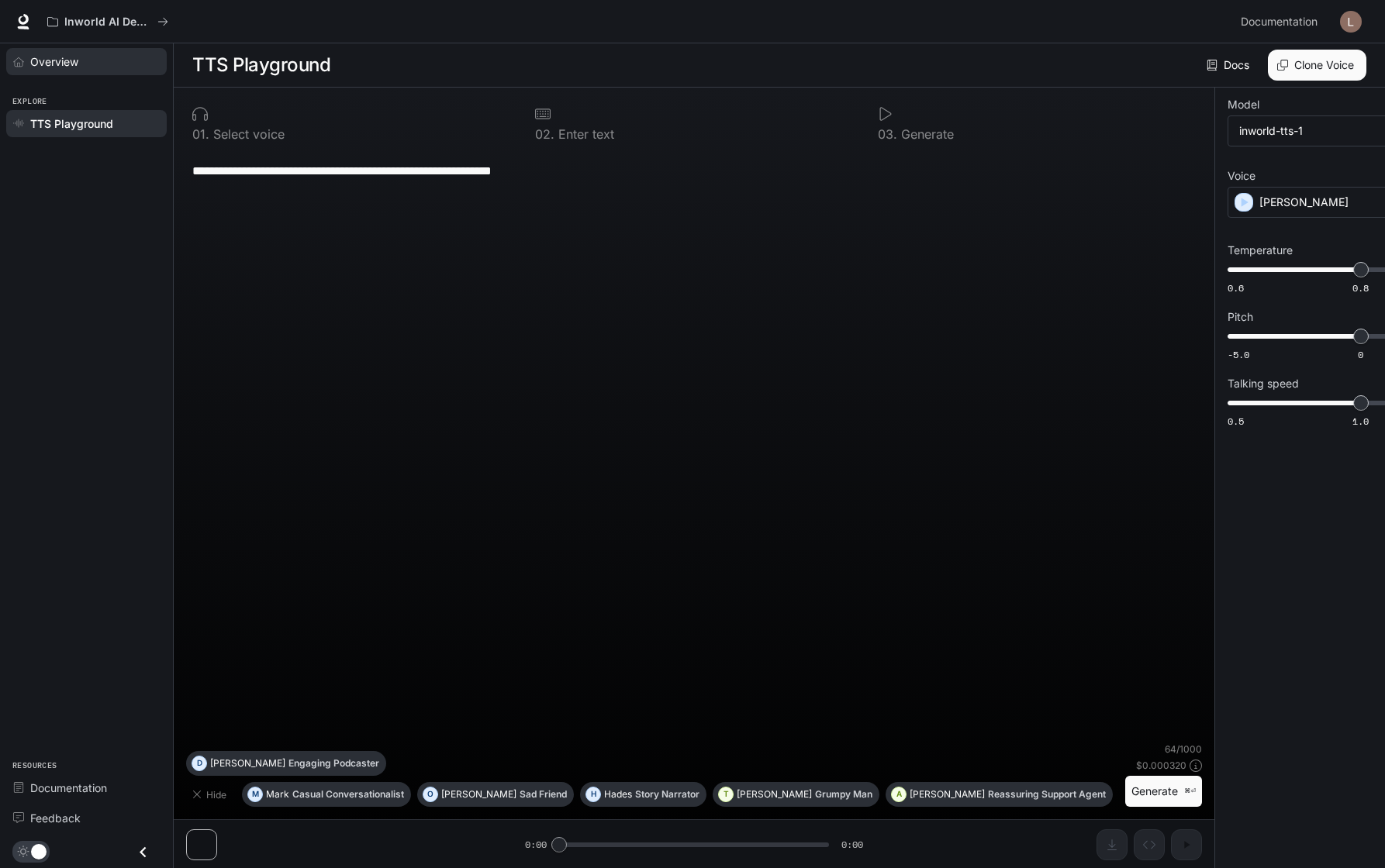
click at [66, 53] on div "Overview" at bounding box center [95, 61] width 130 height 16
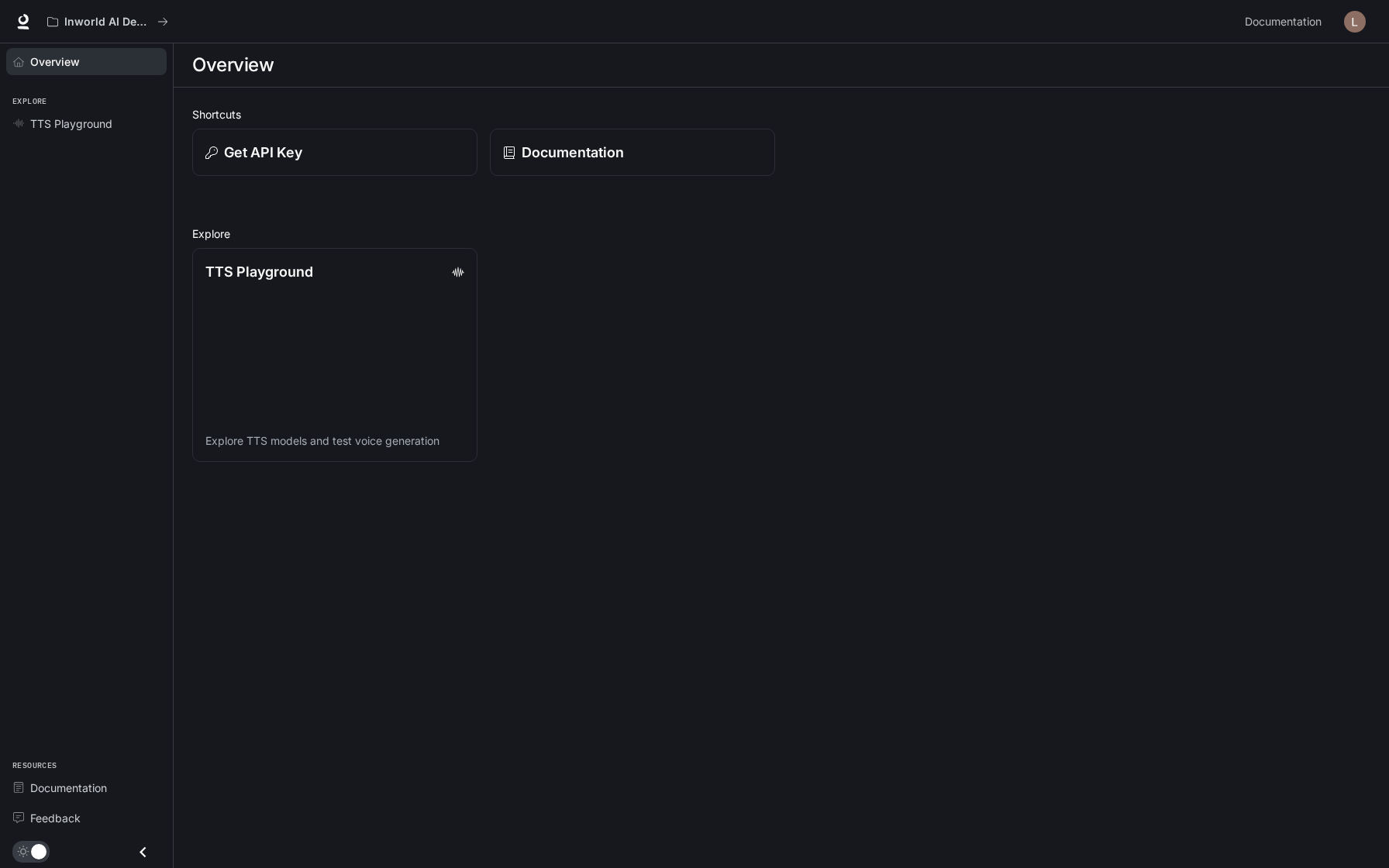
click at [46, 320] on div "Overview Explore TTS Playground Resources Documentation Feedback" at bounding box center [87, 456] width 173 height 825
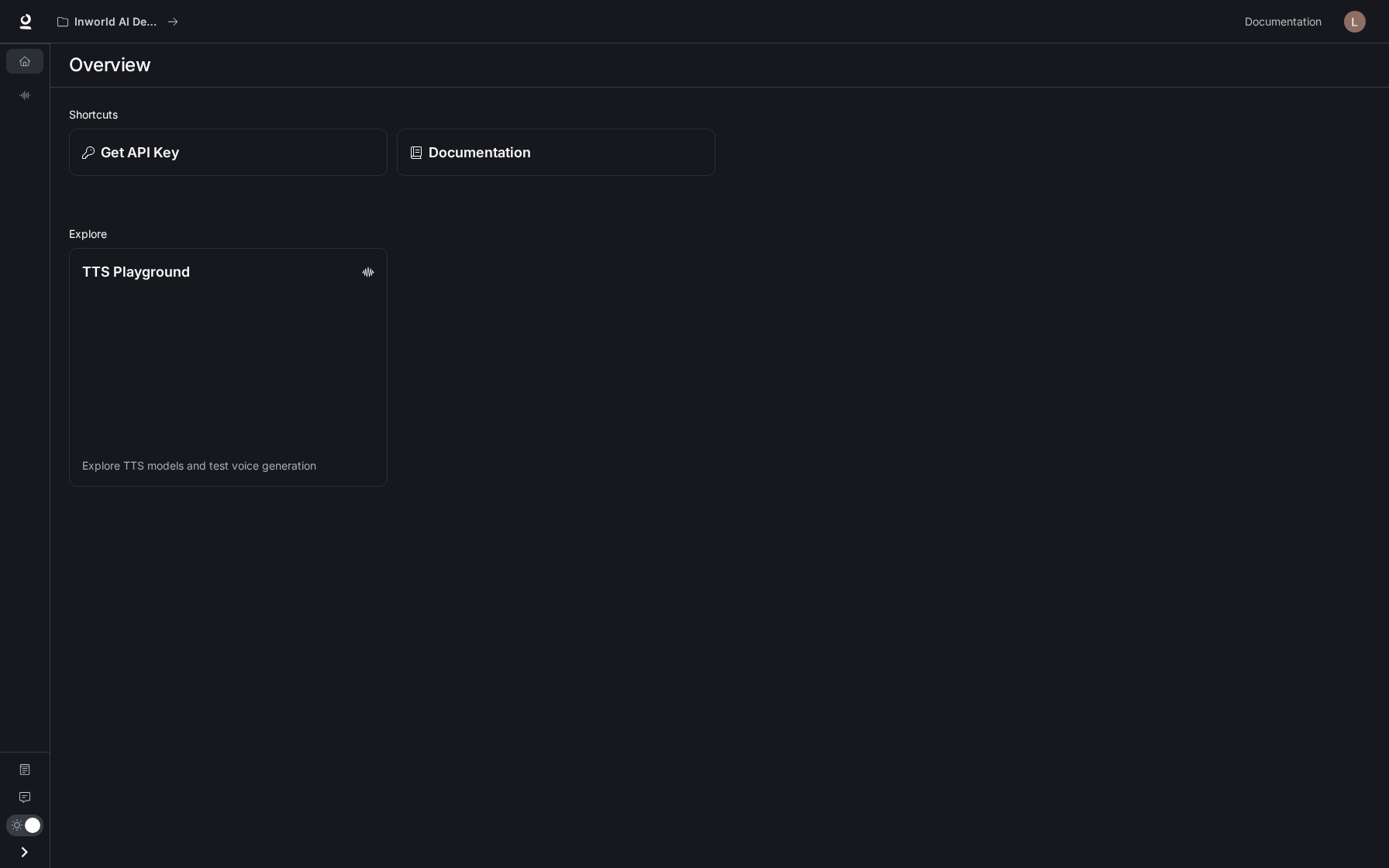
click at [59, 317] on div "TTS Playground Explore TTS models and test voice generation" at bounding box center [223, 362] width 328 height 248
